Goal: Find specific page/section

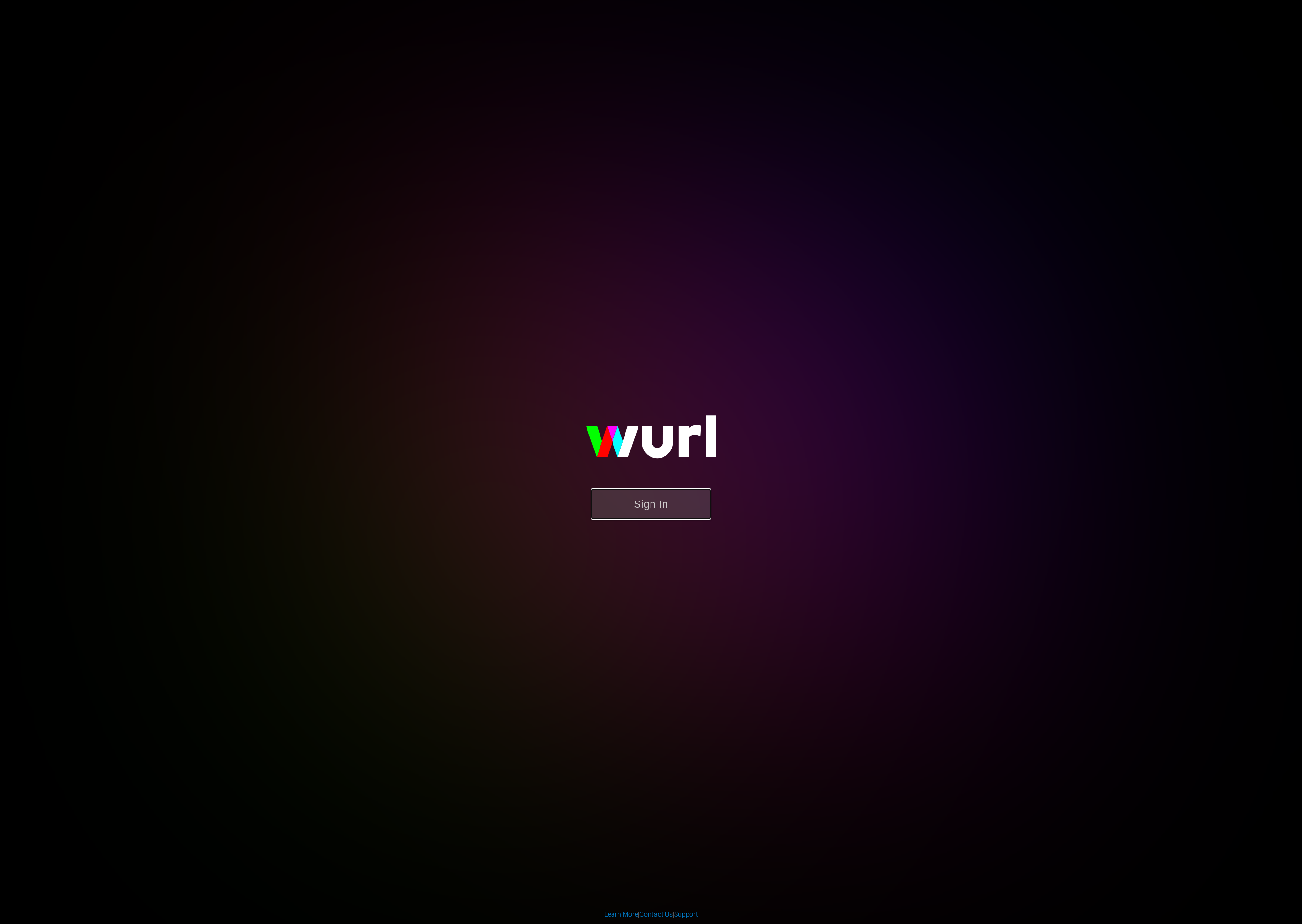
click at [690, 510] on button "Sign In" at bounding box center [651, 504] width 120 height 31
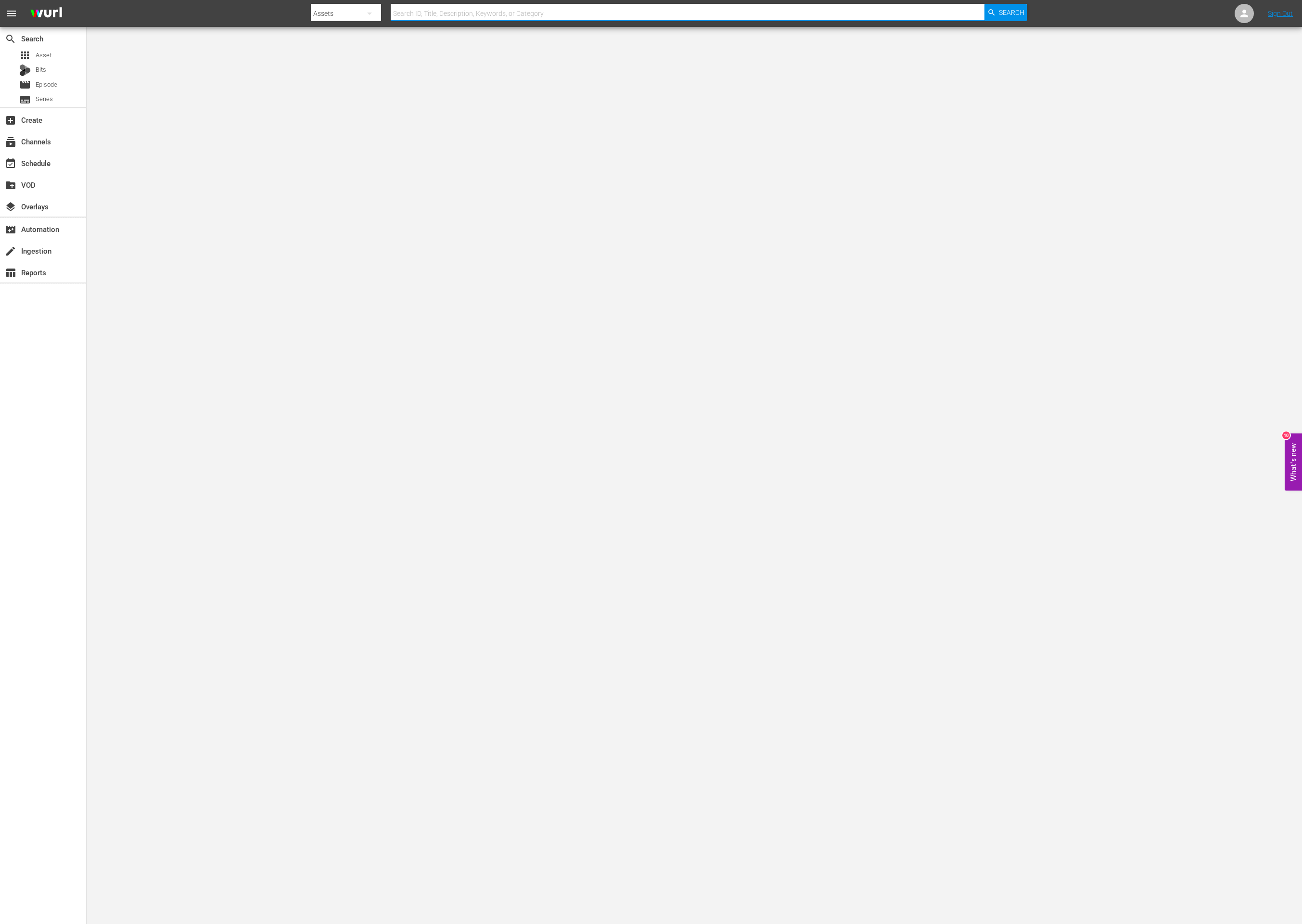
click at [614, 4] on input "text" at bounding box center [687, 13] width 594 height 23
paste input "253070"
type input "253070"
click at [439, 175] on body "menu Search By Assets Search ID, Title, Description, Keywords, or Category 2530…" at bounding box center [651, 462] width 1302 height 924
click at [727, 168] on body "menu Search By Assets Search ID, Title, Description, Keywords, or Category 2530…" at bounding box center [651, 462] width 1302 height 924
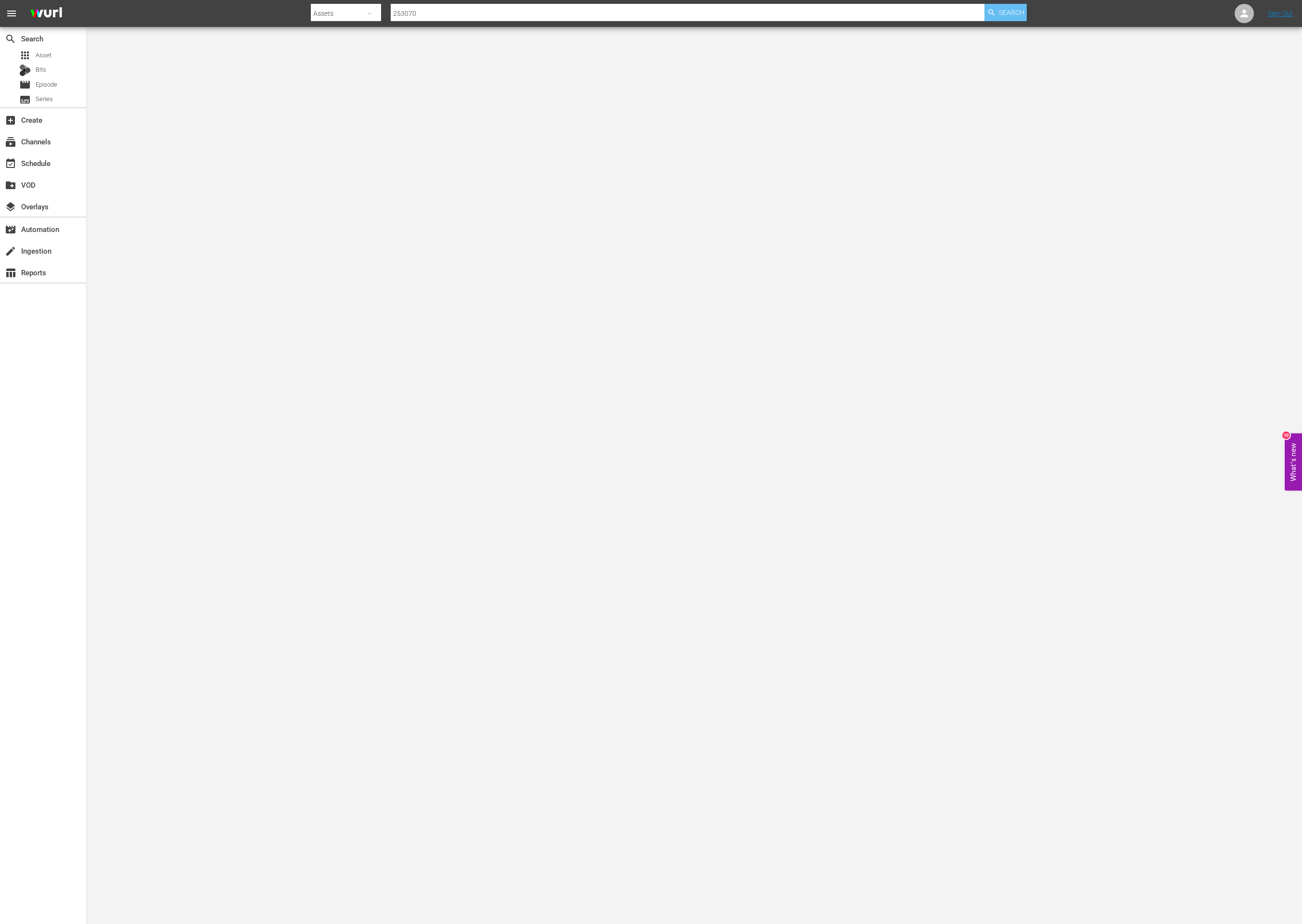
click at [1011, 18] on span "Search" at bounding box center [1011, 12] width 25 height 17
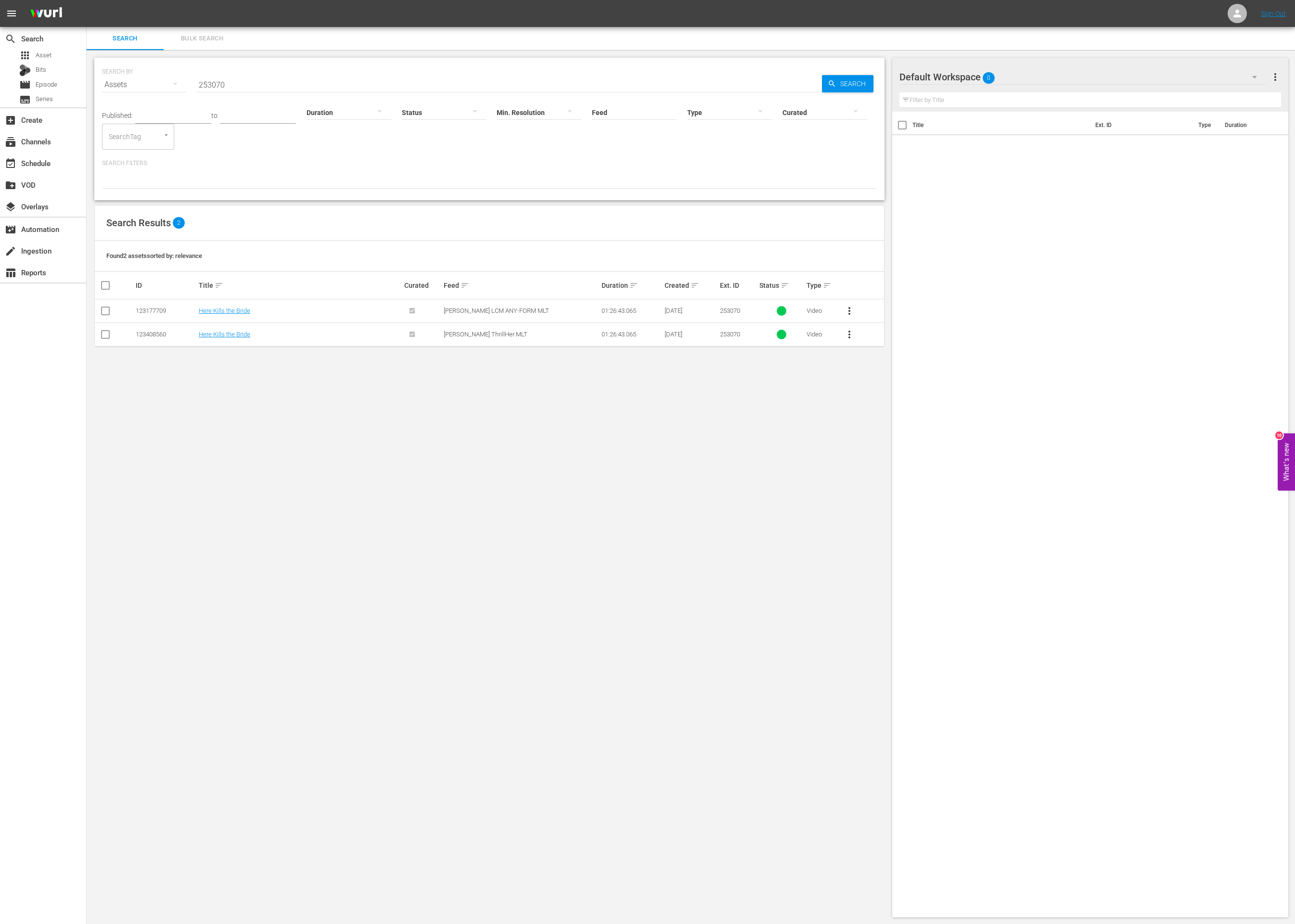
click at [746, 542] on div "SEARCH BY Search By Assets Search ID, Title, Description, Keywords, or Category…" at bounding box center [489, 487] width 806 height 875
click at [362, 426] on div "SEARCH BY Search By Assets Search ID, Title, Description, Keywords, or Category…" at bounding box center [489, 487] width 806 height 875
drag, startPoint x: 611, startPoint y: 583, endPoint x: 974, endPoint y: 138, distance: 574.3
click at [614, 580] on div "SEARCH BY Search By Assets Search ID, Title, Description, Keywords, or Category…" at bounding box center [489, 487] width 806 height 875
